Goal: Task Accomplishment & Management: Use online tool/utility

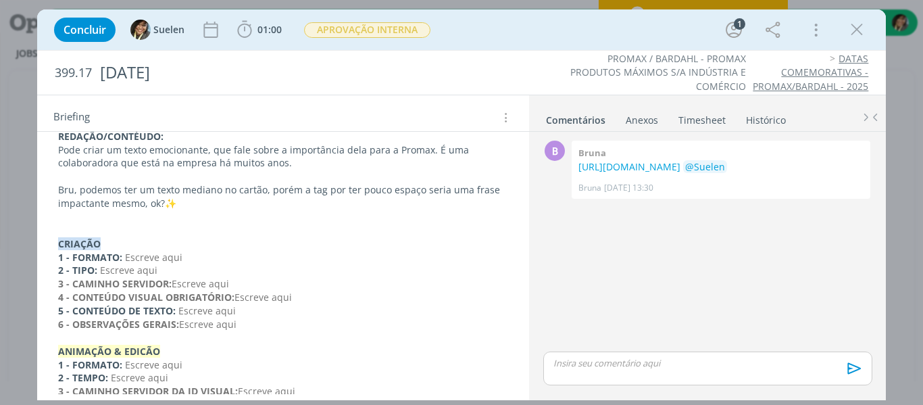
scroll to position [297, 0]
drag, startPoint x: 264, startPoint y: 318, endPoint x: 53, endPoint y: 243, distance: 223.8
click at [53, 243] on div "REDAÇÃO OBJETIVO: Criar uma tag e cartão comemorativo (ou seja, vamos precisar …" at bounding box center [283, 243] width 471 height 453
copy div "CRIAÇÃO 1 - FORMATO: Escreve aqui 2 - TIPO: Escreve aqui 3 - CAMINHO SERVIDOR: …"
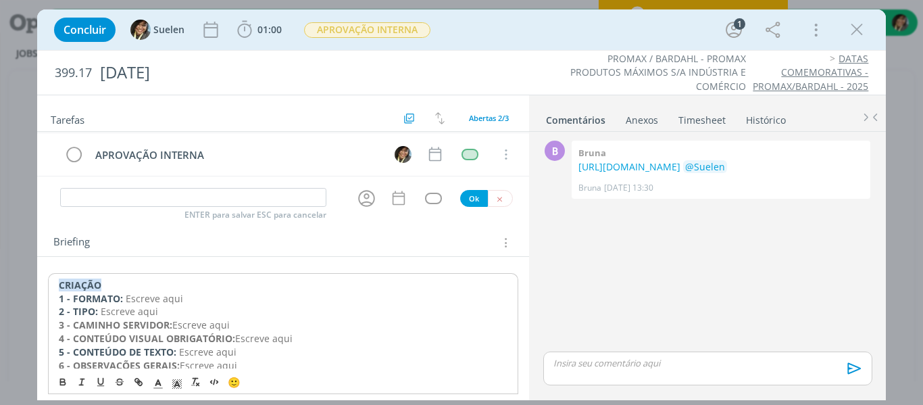
scroll to position [37, 0]
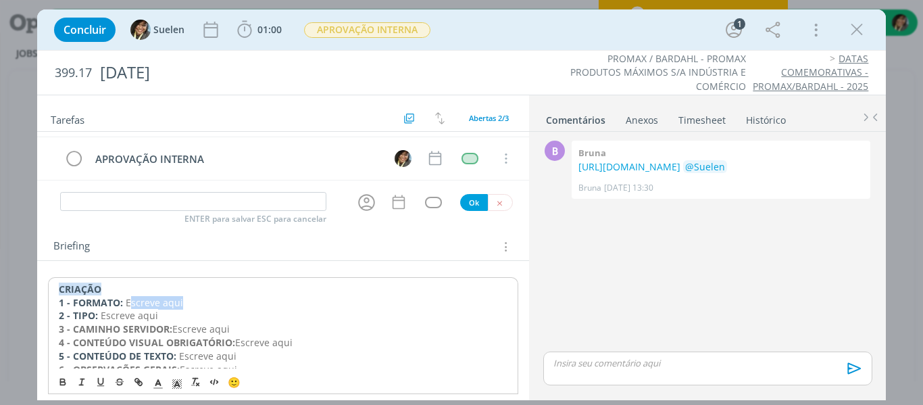
drag, startPoint x: 128, startPoint y: 303, endPoint x: 197, endPoint y: 299, distance: 69.0
click at [197, 299] on p "1 - FORMATO: Escreve aqui" at bounding box center [283, 303] width 449 height 14
click at [126, 300] on span "Escreve aqui" at bounding box center [154, 302] width 57 height 13
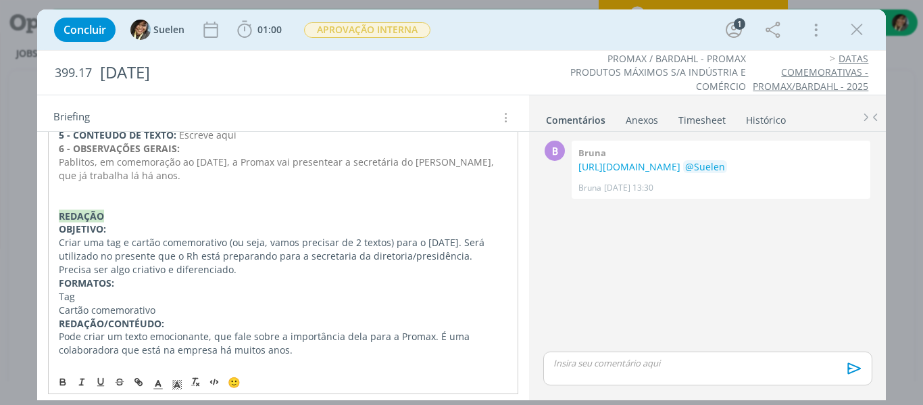
scroll to position [230, 0]
click at [151, 203] on p "dialog" at bounding box center [283, 204] width 449 height 14
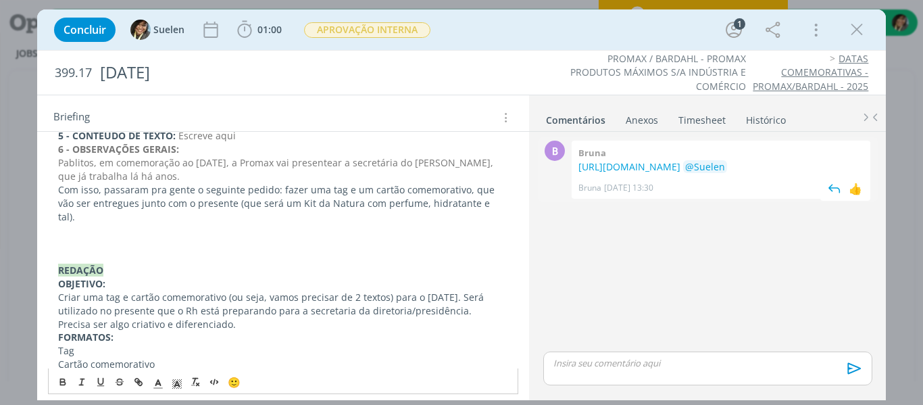
drag, startPoint x: 570, startPoint y: 161, endPoint x: 657, endPoint y: 203, distance: 96.1
click at [657, 202] on div "B 0 Bruna [URL][DOMAIN_NAME] @Suelen Bruna [DATE] 13:30 👍" at bounding box center [707, 169] width 339 height 65
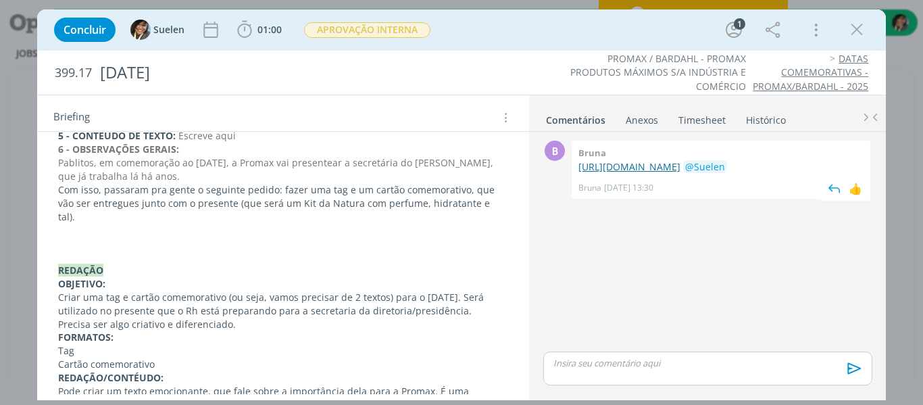
click at [600, 173] on link "[URL][DOMAIN_NAME]" at bounding box center [629, 166] width 102 height 13
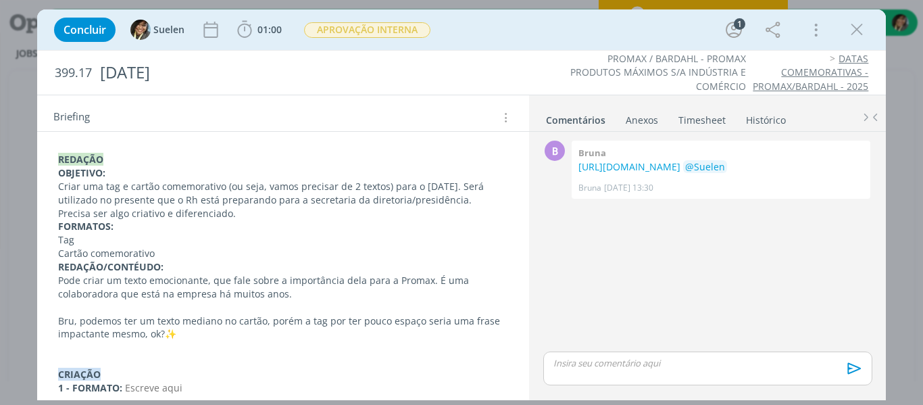
scroll to position [341, 0]
